Goal: Check status: Check status

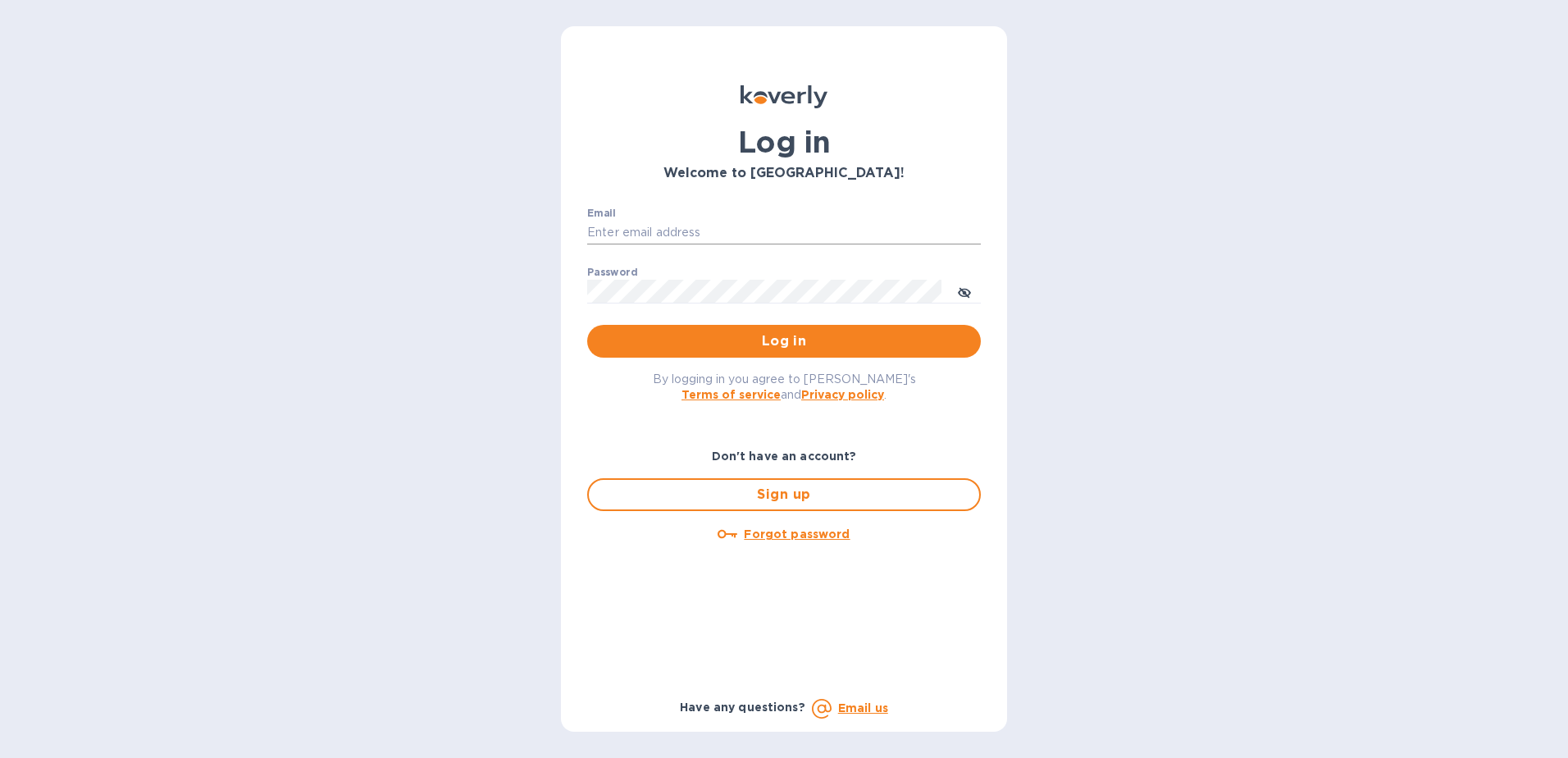
click at [691, 224] on input "Email" at bounding box center [784, 233] width 393 height 24
type input "angie.bitterman@awaship.com"
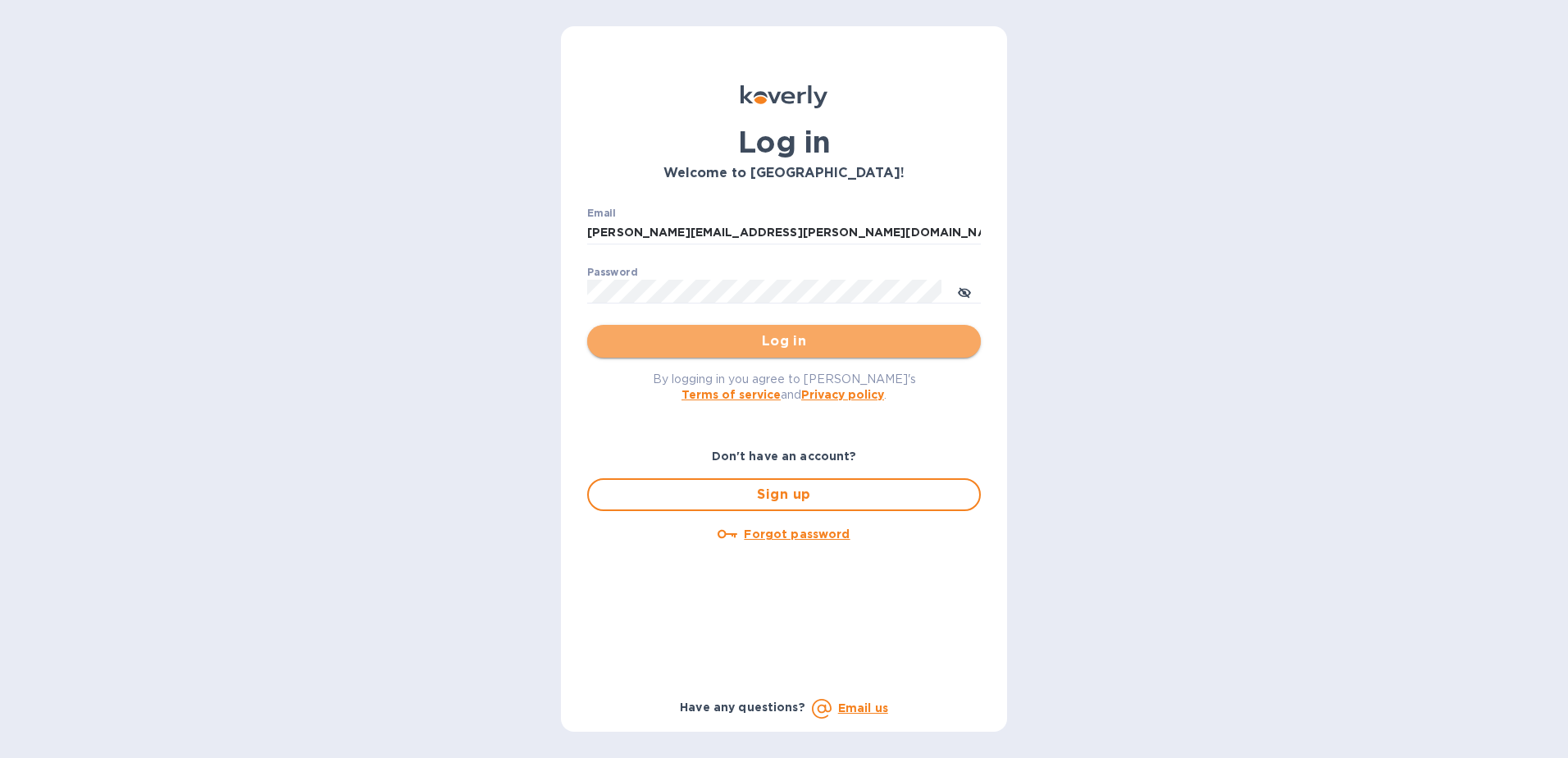
click at [969, 348] on button "Log in" at bounding box center [784, 341] width 393 height 33
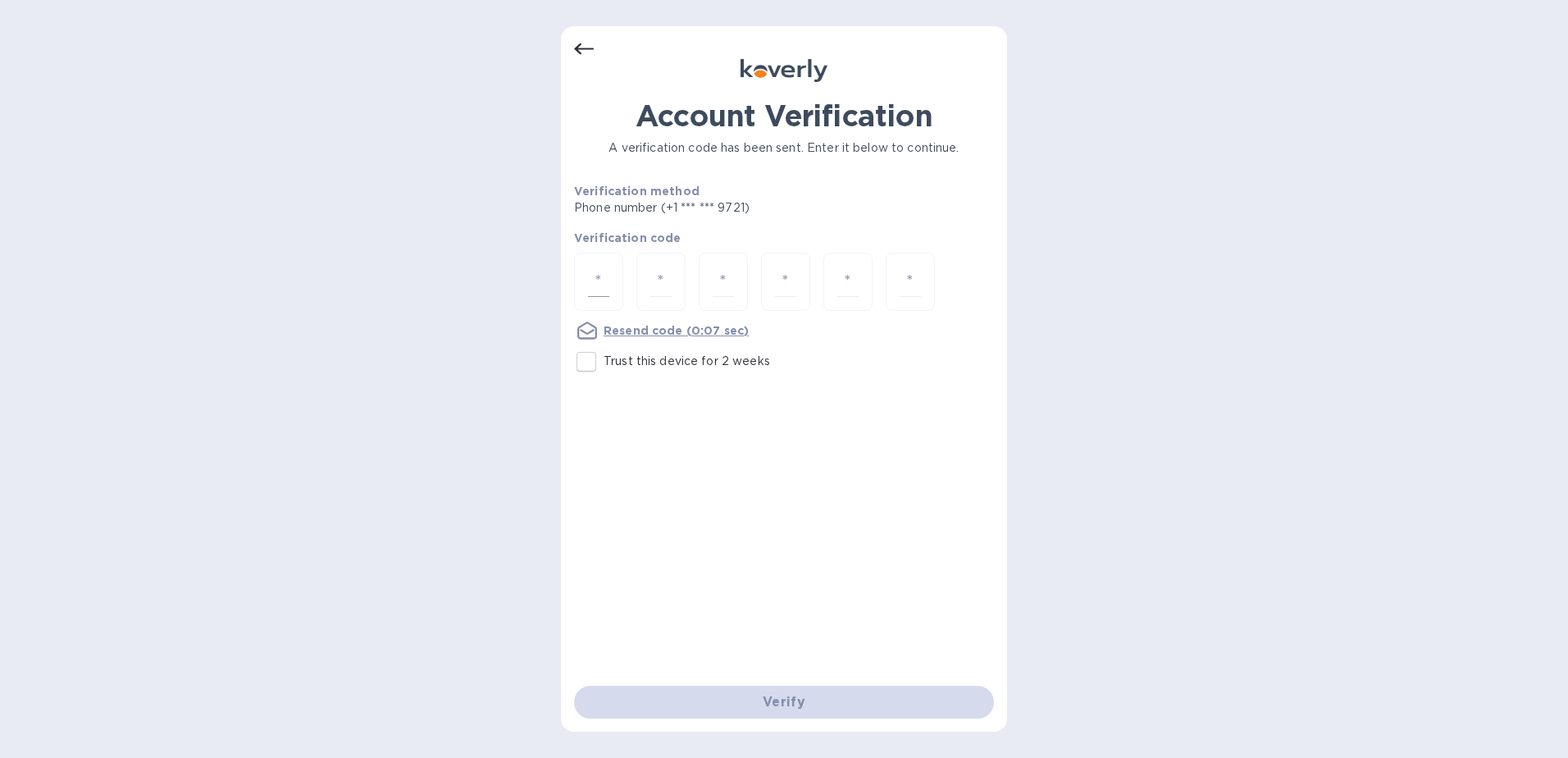
click at [606, 281] on input "number" at bounding box center [599, 281] width 21 height 30
type input "6"
type input "9"
type input "5"
type input "7"
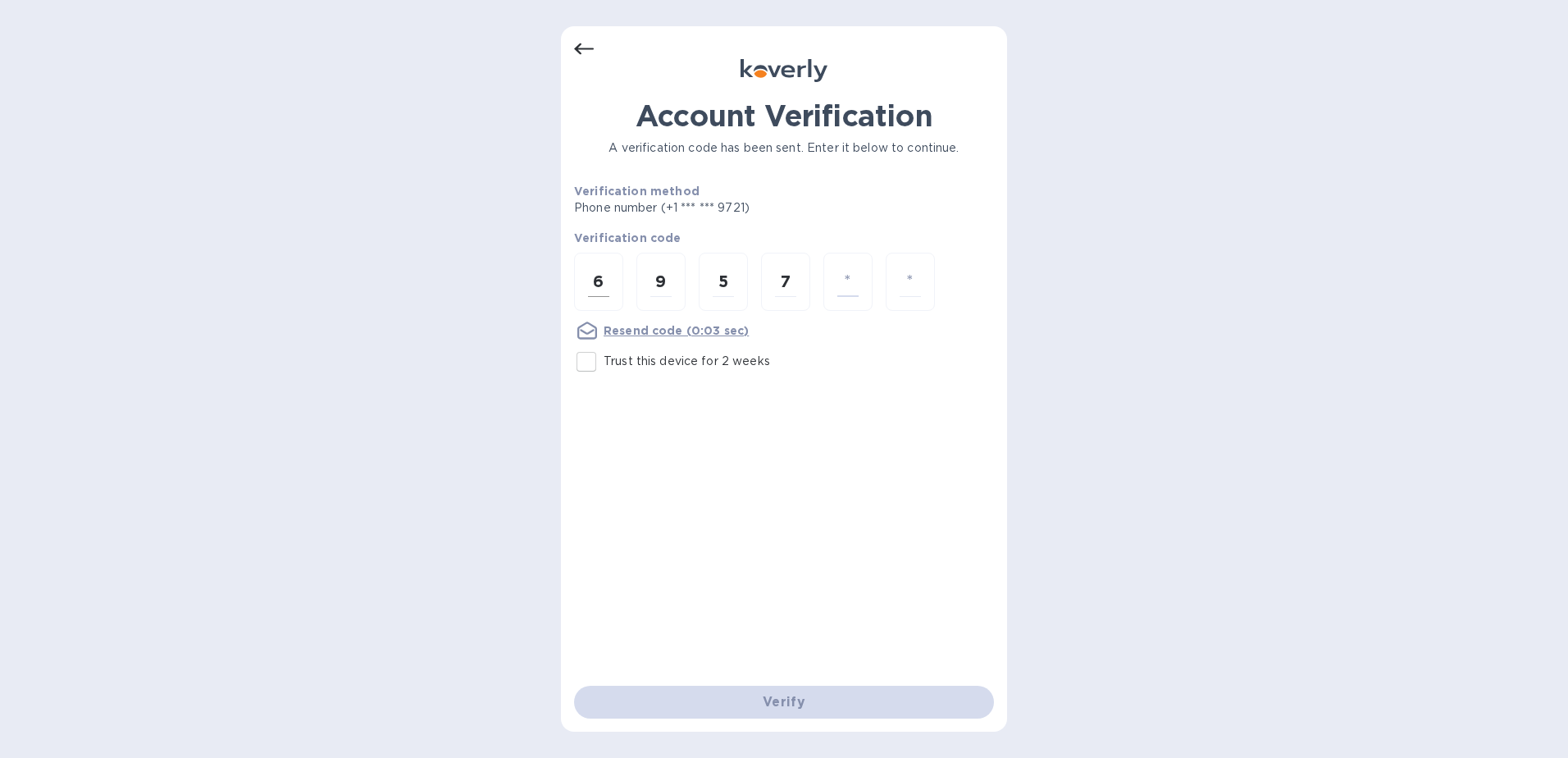
type input "1"
type input "9"
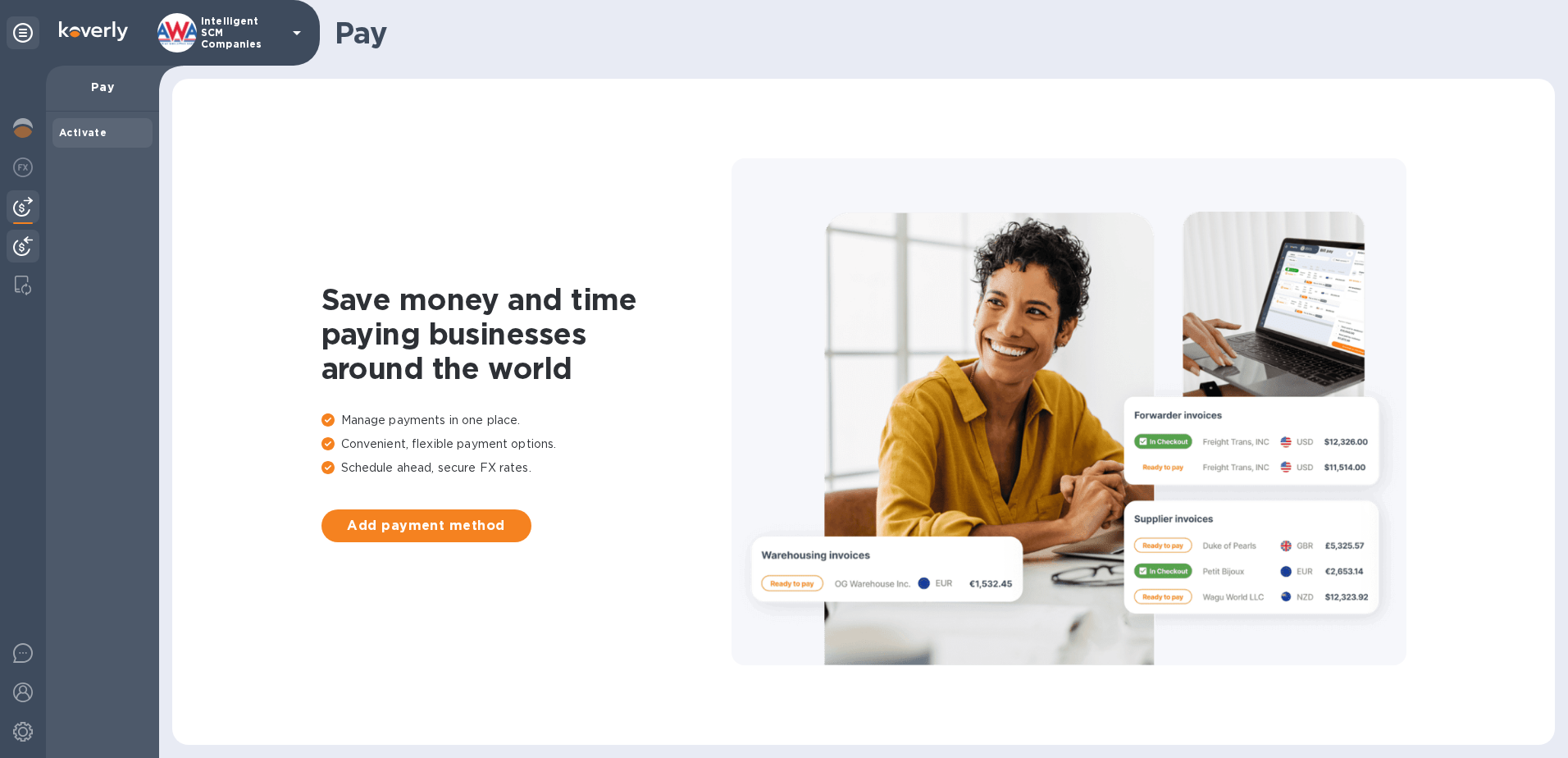
click at [30, 250] on img at bounding box center [23, 246] width 20 height 20
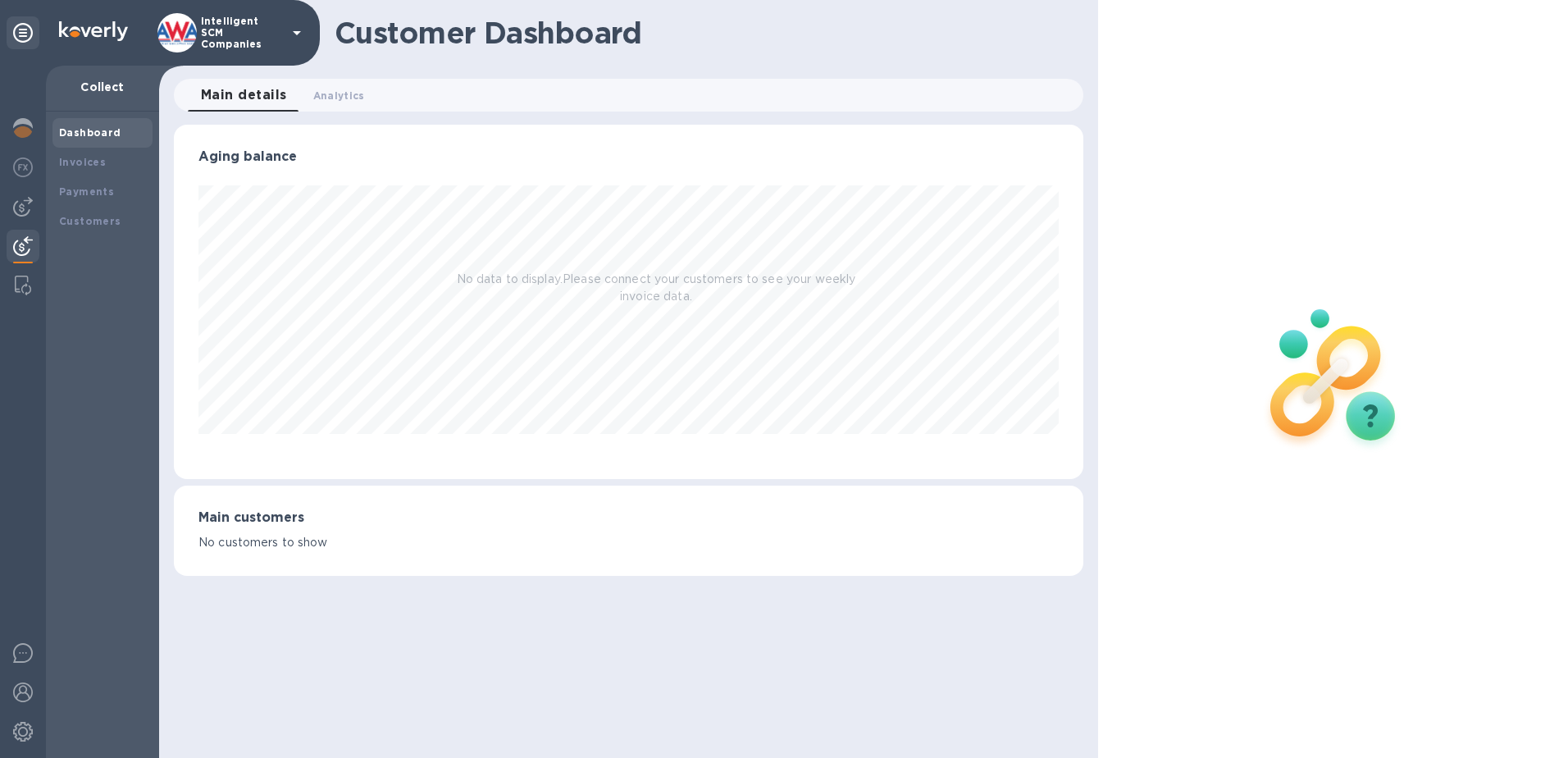
scroll to position [354, 911]
click at [93, 192] on b "Payments" at bounding box center [87, 191] width 55 height 13
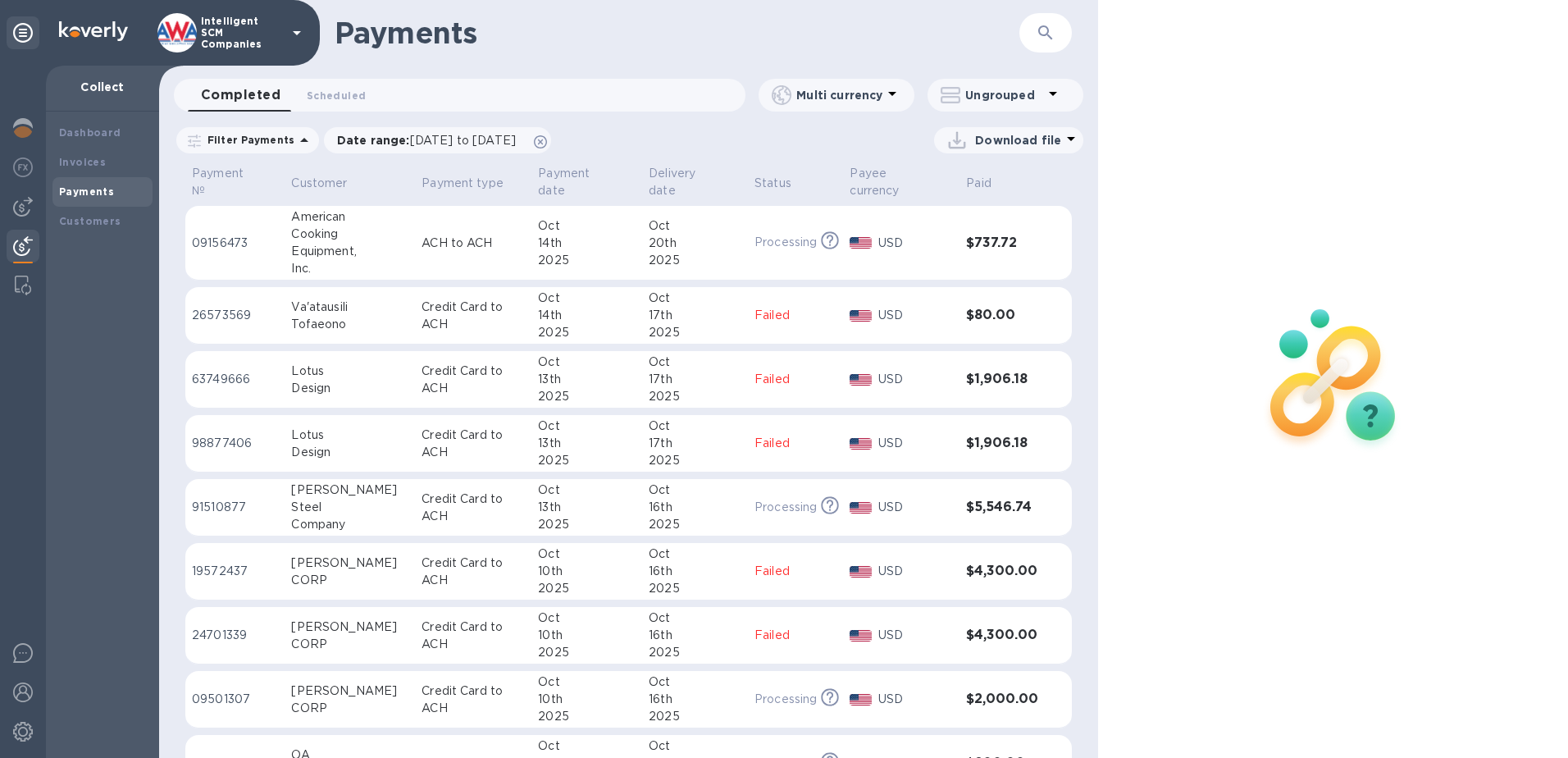
click at [897, 452] on div "USD" at bounding box center [915, 443] width 81 height 23
